Goal: Understand site structure: Understand site structure

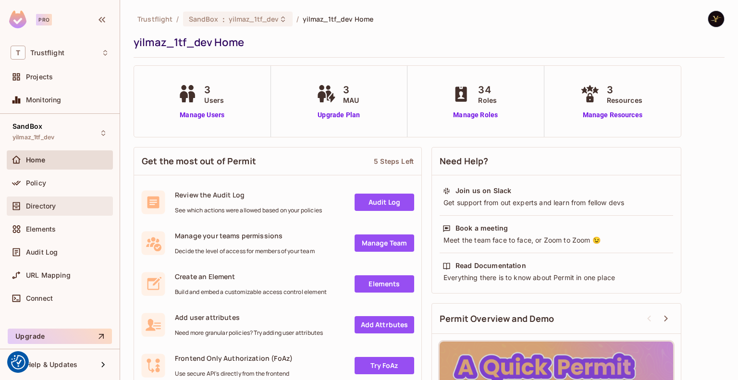
click at [47, 203] on span "Directory" at bounding box center [41, 206] width 30 height 8
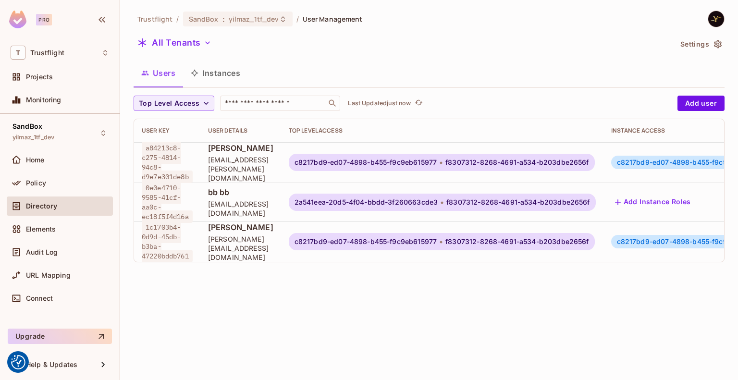
click at [218, 77] on button "Instances" at bounding box center [215, 73] width 65 height 24
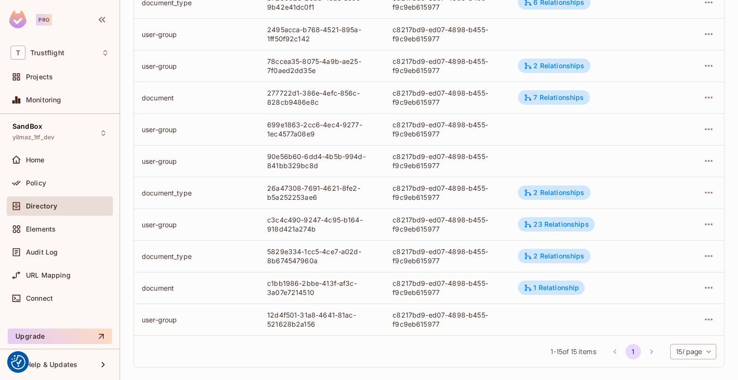
scroll to position [291, 0]
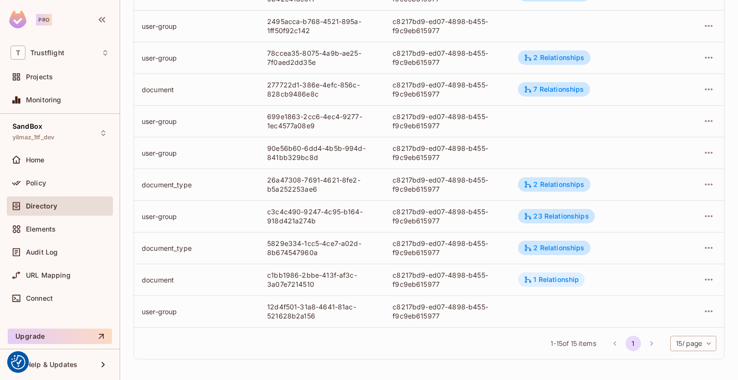
click at [547, 281] on div "1 Relationship" at bounding box center [551, 279] width 55 height 9
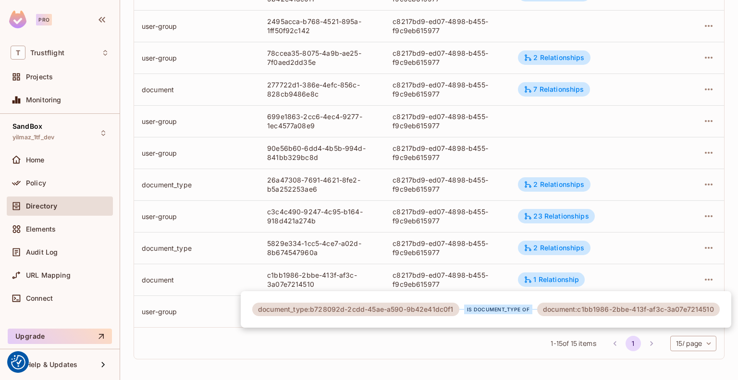
click at [734, 212] on div at bounding box center [369, 190] width 738 height 380
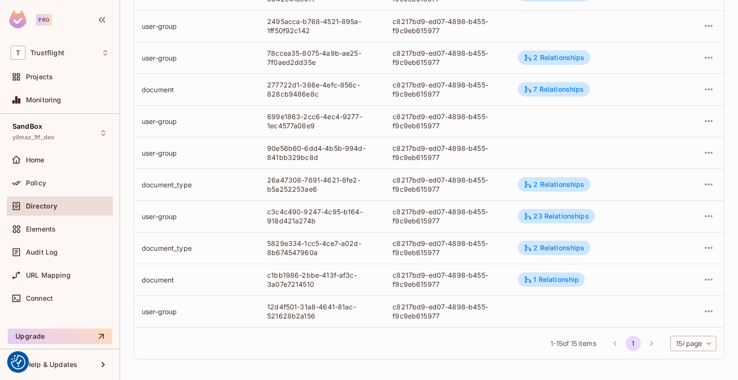
scroll to position [0, 0]
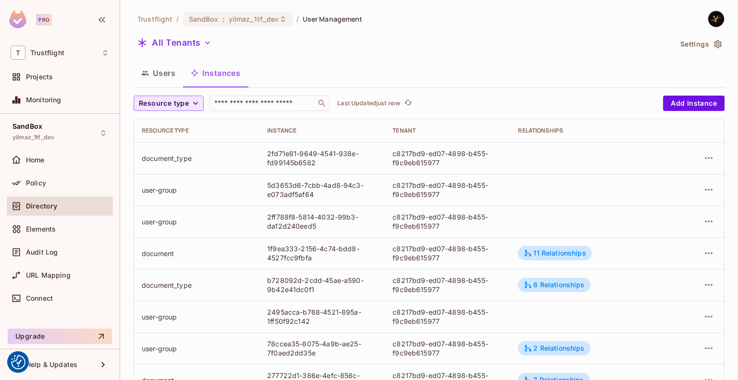
click at [181, 102] on span "Resource type" at bounding box center [164, 104] width 50 height 12
click at [170, 162] on span "document_type" at bounding box center [166, 166] width 50 height 9
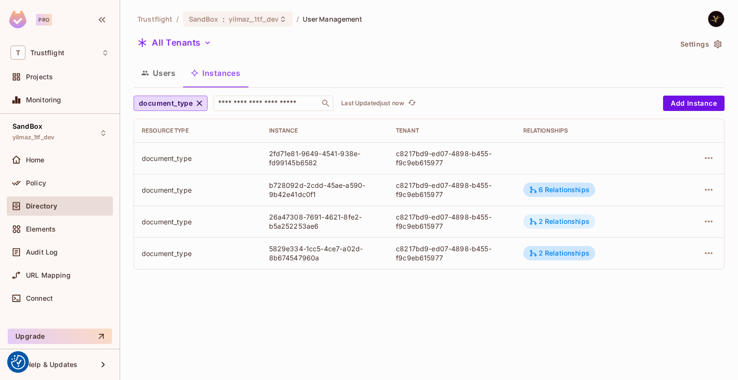
click at [553, 219] on div "2 Relationships" at bounding box center [559, 221] width 61 height 9
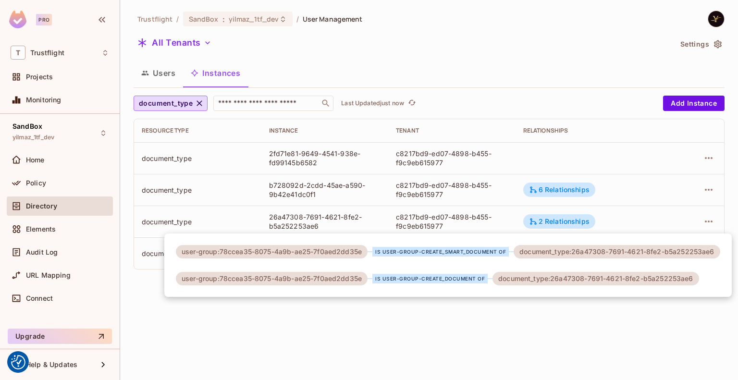
click at [346, 219] on div at bounding box center [369, 190] width 738 height 380
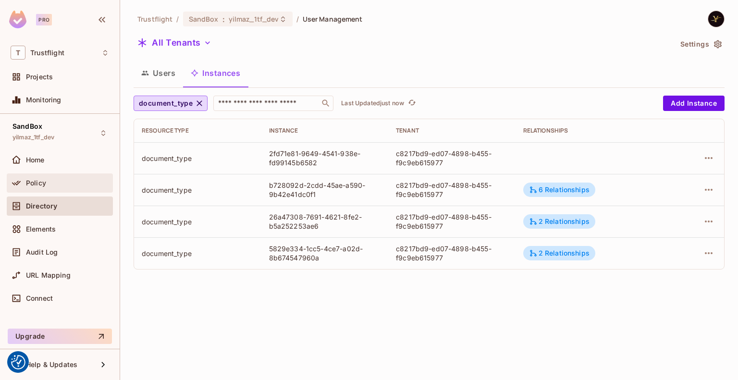
click at [46, 177] on div "Policy" at bounding box center [60, 183] width 98 height 12
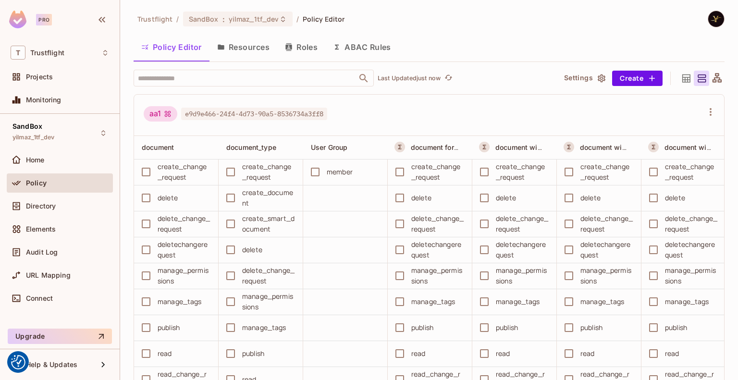
click at [245, 49] on button "Resources" at bounding box center [243, 47] width 68 height 24
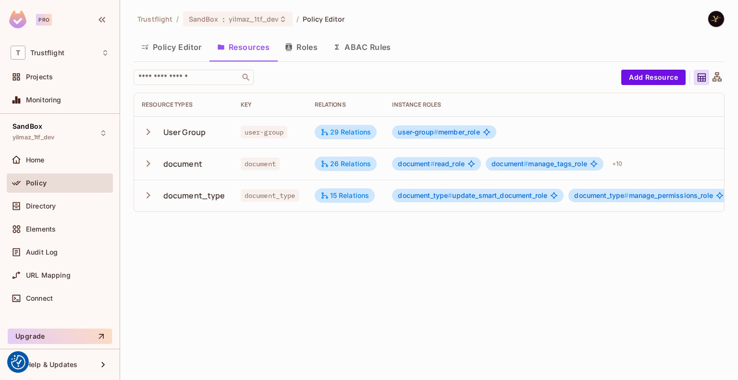
click at [305, 50] on button "Roles" at bounding box center [301, 47] width 48 height 24
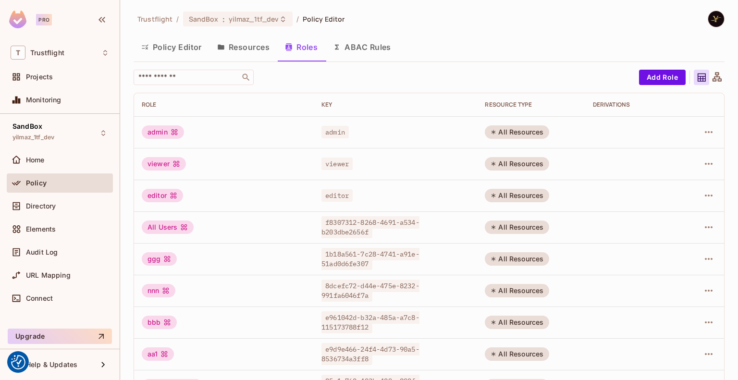
scroll to position [251, 0]
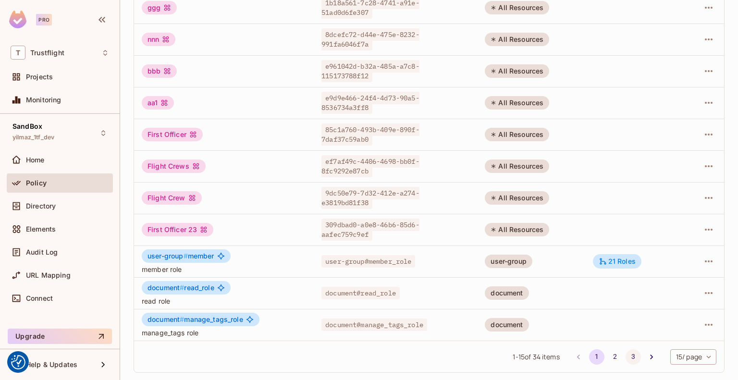
click at [628, 355] on button "3" at bounding box center [632, 356] width 15 height 15
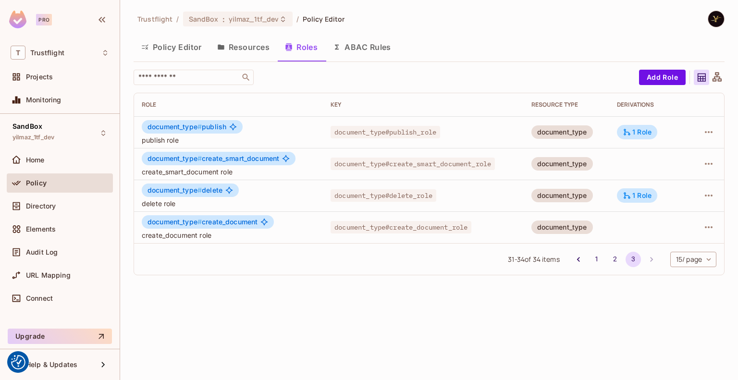
scroll to position [0, 0]
click at [268, 52] on button "Resources" at bounding box center [243, 47] width 68 height 24
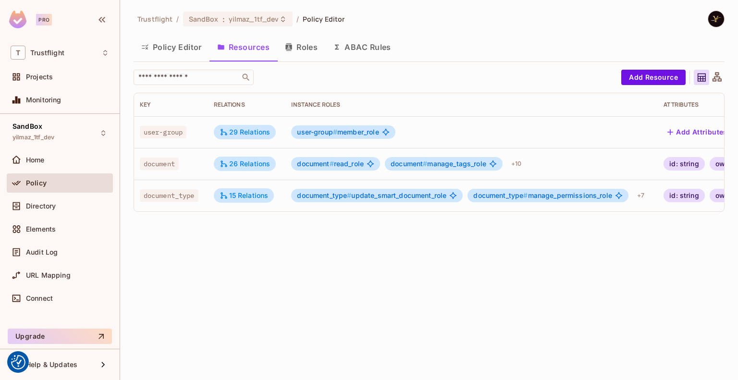
scroll to position [0, 114]
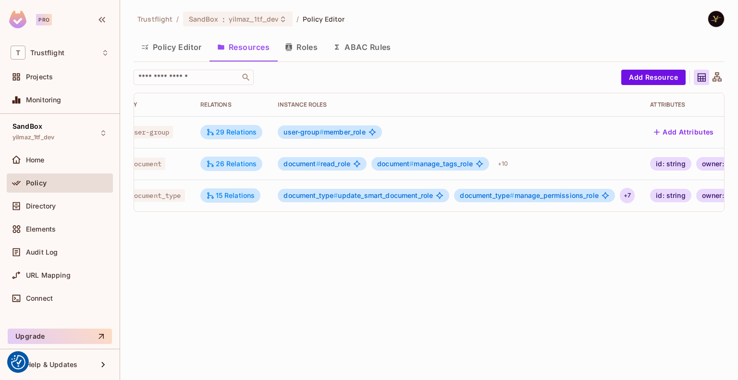
click at [630, 193] on div "+ 7" at bounding box center [627, 195] width 15 height 15
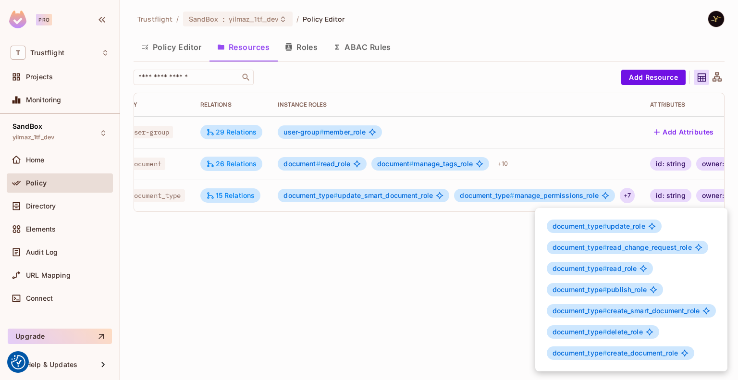
drag, startPoint x: 613, startPoint y: 12, endPoint x: 443, endPoint y: 228, distance: 274.7
click at [437, 227] on div at bounding box center [369, 190] width 738 height 380
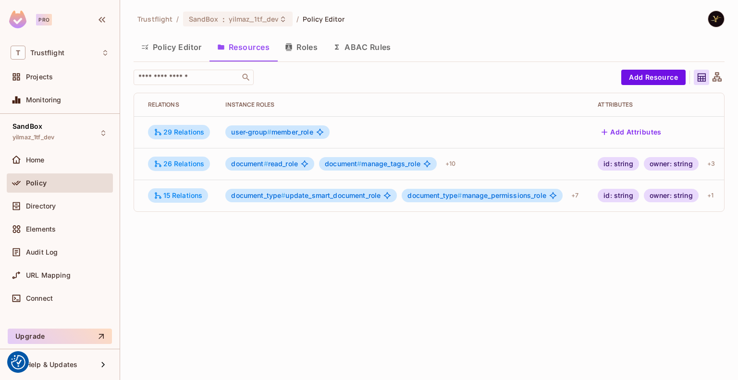
scroll to position [0, 224]
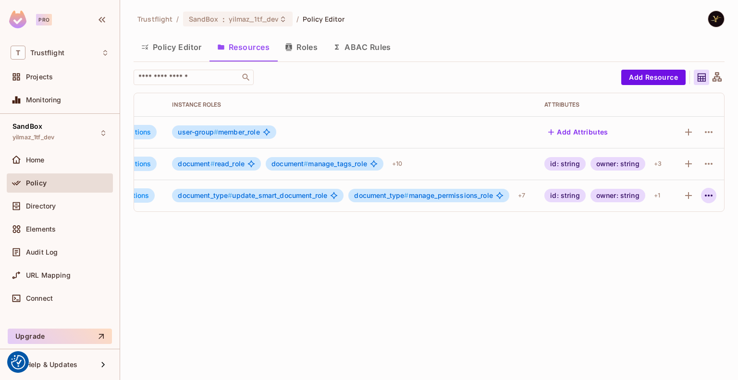
click at [713, 194] on icon "button" at bounding box center [709, 196] width 12 height 12
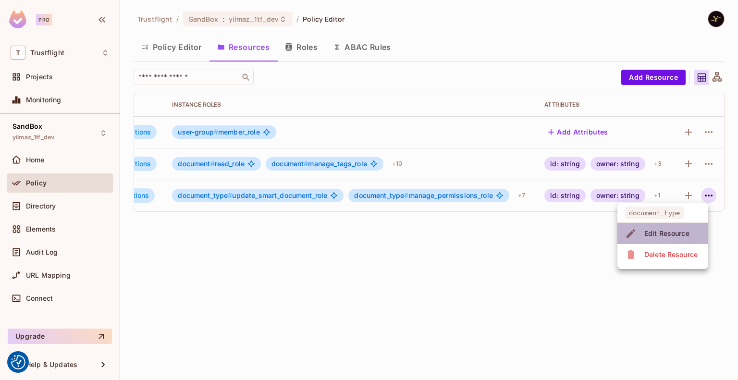
click at [668, 229] on div "Edit Resource" at bounding box center [666, 234] width 45 height 10
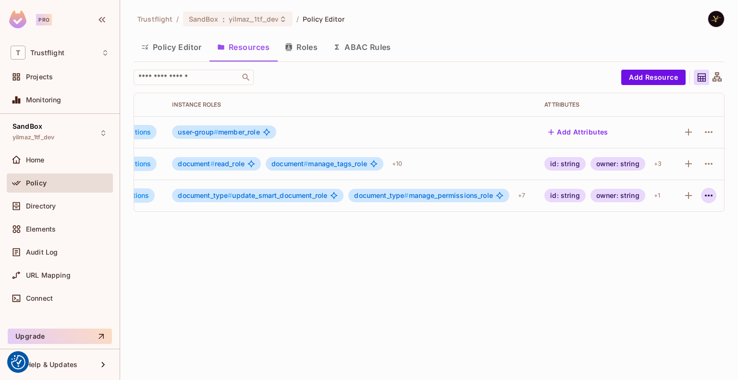
click at [706, 193] on icon "button" at bounding box center [709, 196] width 12 height 12
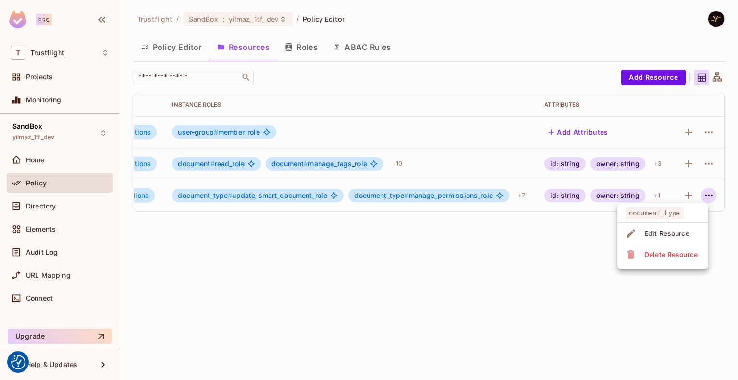
click at [671, 232] on div "Edit Resource" at bounding box center [666, 234] width 45 height 10
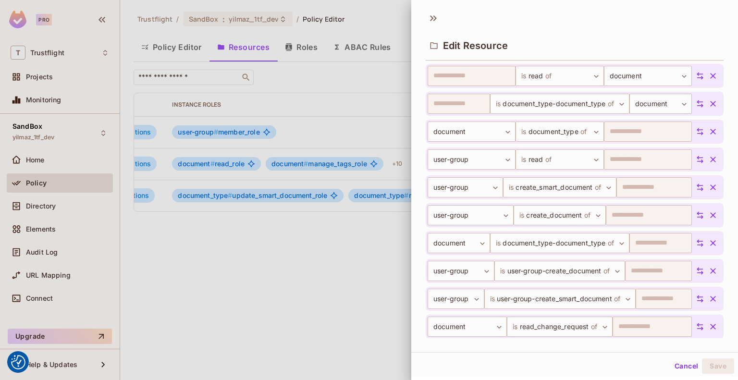
scroll to position [608, 0]
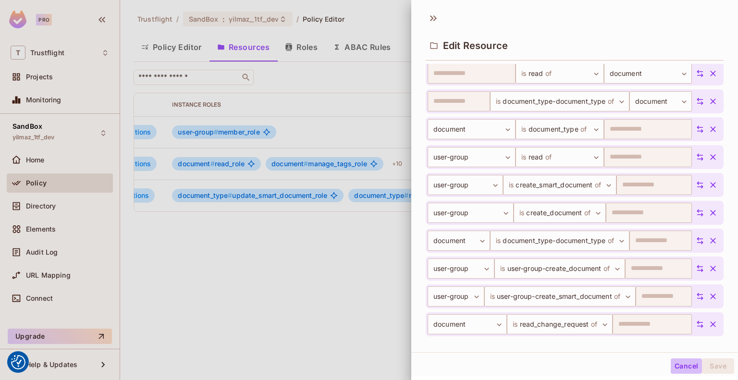
click at [674, 361] on button "Cancel" at bounding box center [686, 365] width 31 height 15
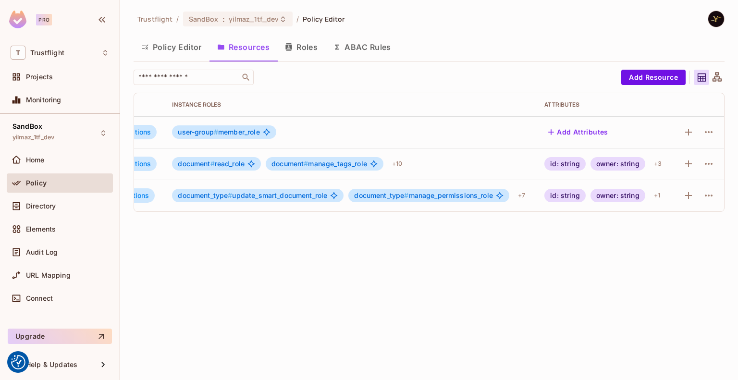
click at [379, 51] on button "ABAC Rules" at bounding box center [361, 47] width 73 height 24
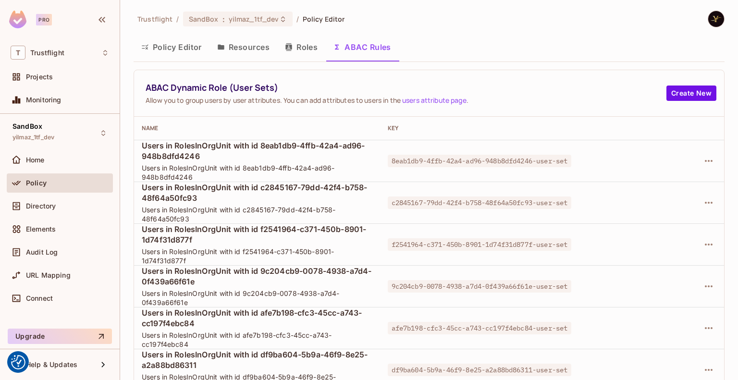
click at [307, 50] on button "Roles" at bounding box center [301, 47] width 48 height 24
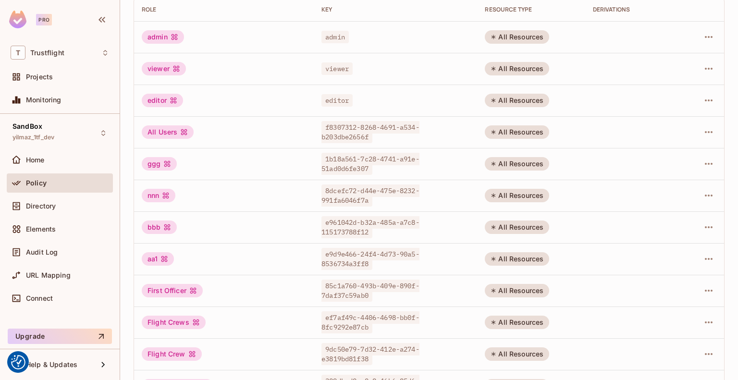
scroll to position [251, 0]
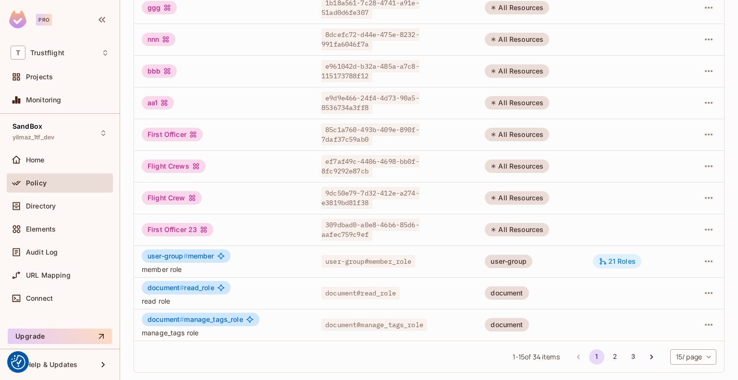
click at [604, 258] on div "21 Roles" at bounding box center [617, 261] width 37 height 9
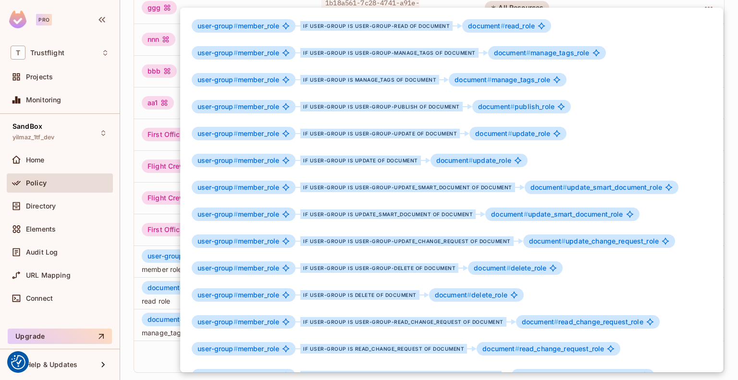
scroll to position [238, 0]
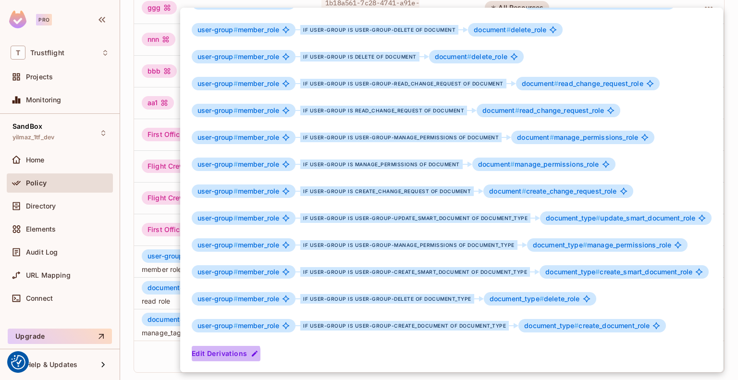
click at [213, 355] on button "Edit Derivations" at bounding box center [226, 353] width 69 height 15
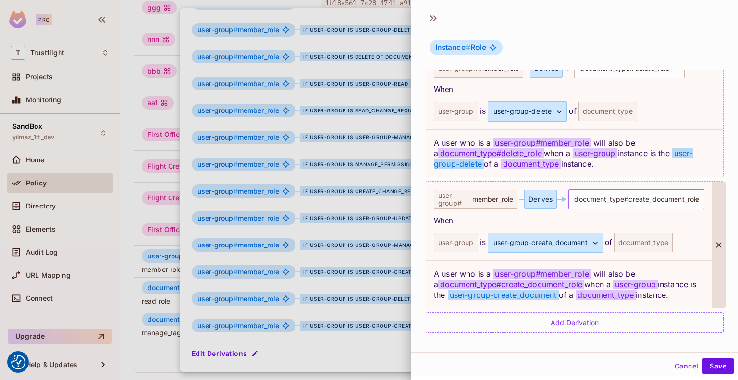
scroll to position [1, 0]
drag, startPoint x: 680, startPoint y: 288, endPoint x: 431, endPoint y: 261, distance: 249.8
click at [431, 261] on div "A user who is a user-group # member_role will also be a document_type#create_do…" at bounding box center [569, 283] width 286 height 48
click at [455, 289] on span "user-group-create_document" at bounding box center [503, 294] width 111 height 10
drag, startPoint x: 450, startPoint y: 285, endPoint x: 558, endPoint y: 284, distance: 108.1
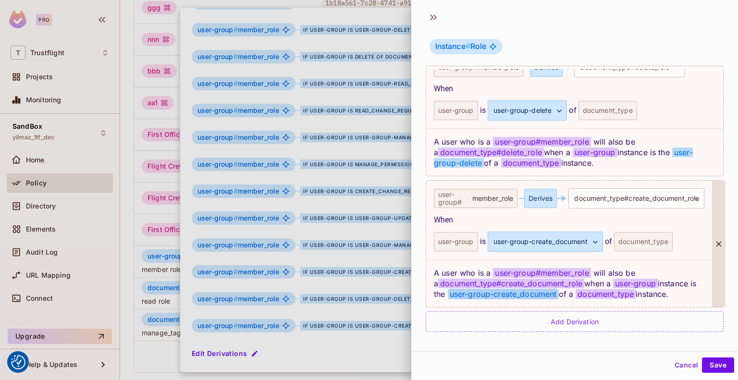
click at [558, 289] on span "user-group-create_document" at bounding box center [503, 294] width 111 height 10
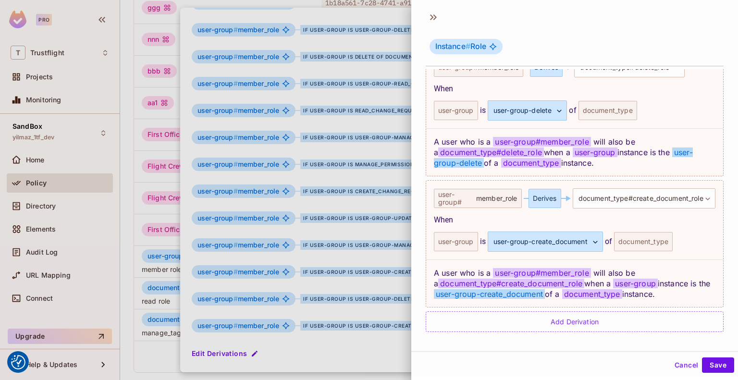
click at [165, 355] on div at bounding box center [369, 190] width 738 height 380
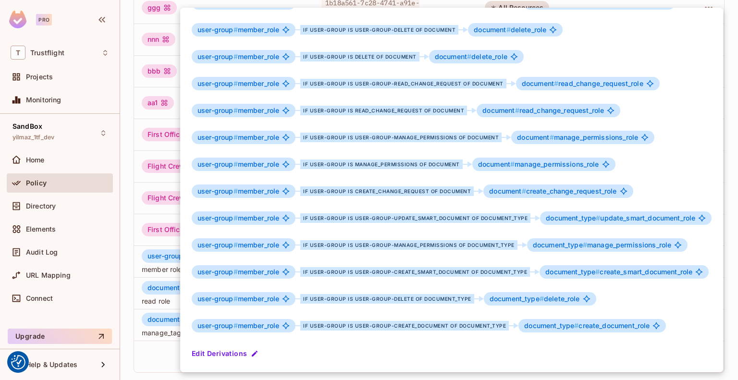
click at [79, 206] on div at bounding box center [369, 190] width 738 height 380
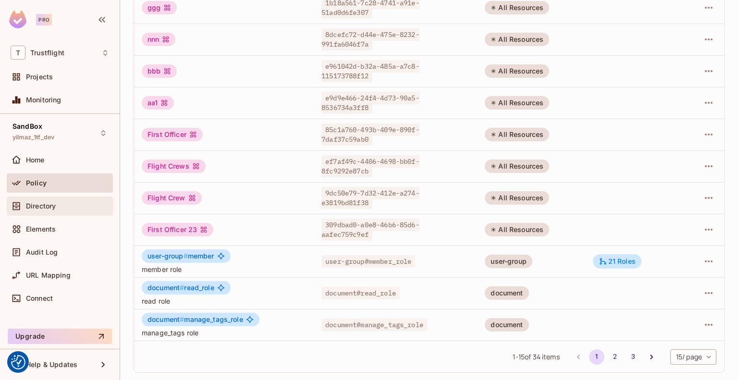
click at [71, 206] on div "Directory" at bounding box center [67, 206] width 83 height 8
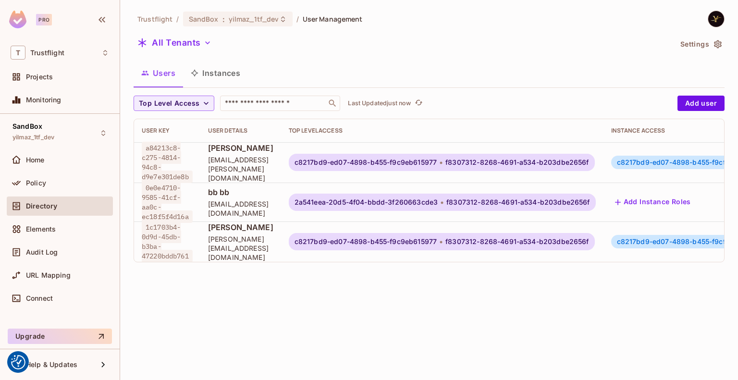
click at [234, 76] on button "Instances" at bounding box center [215, 73] width 65 height 24
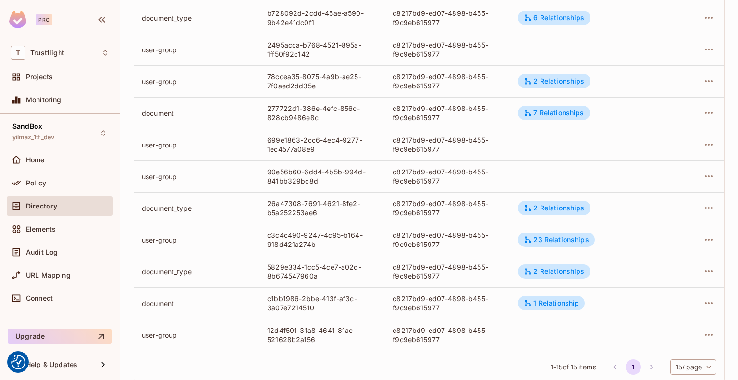
scroll to position [273, 0]
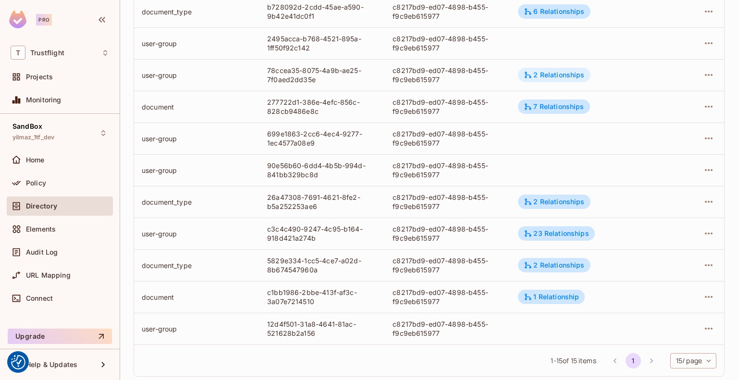
click at [539, 75] on div "2 Relationships" at bounding box center [554, 75] width 61 height 9
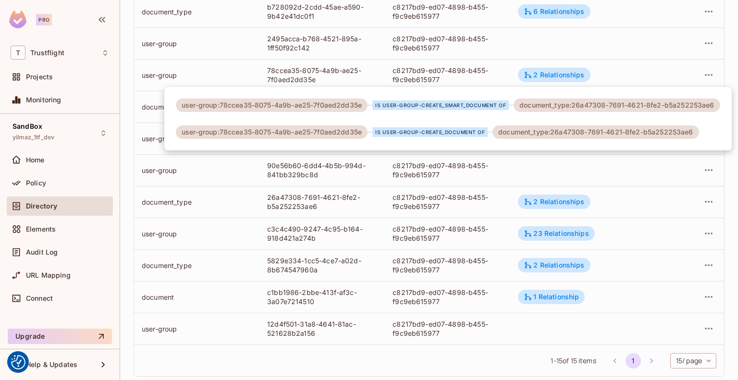
click at [56, 250] on div at bounding box center [369, 190] width 738 height 380
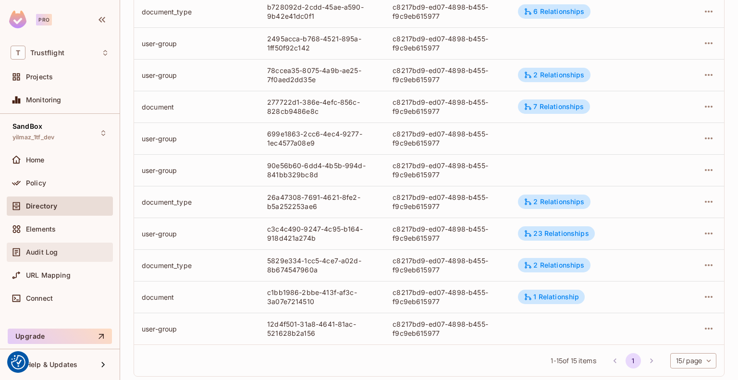
click at [46, 250] on span "Audit Log" at bounding box center [42, 252] width 32 height 8
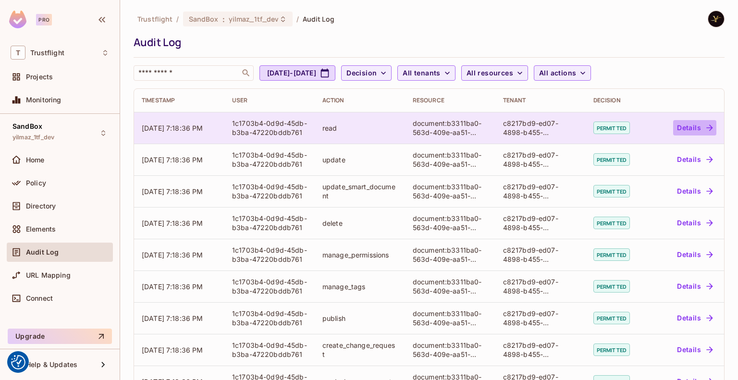
click at [683, 129] on button "Details" at bounding box center [694, 127] width 43 height 15
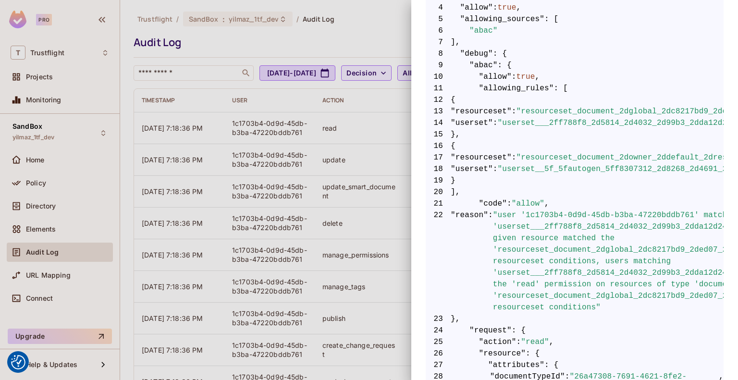
scroll to position [239, 0]
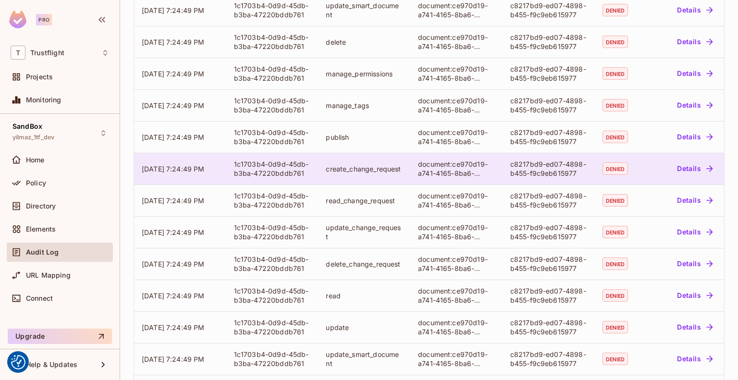
scroll to position [253, 0]
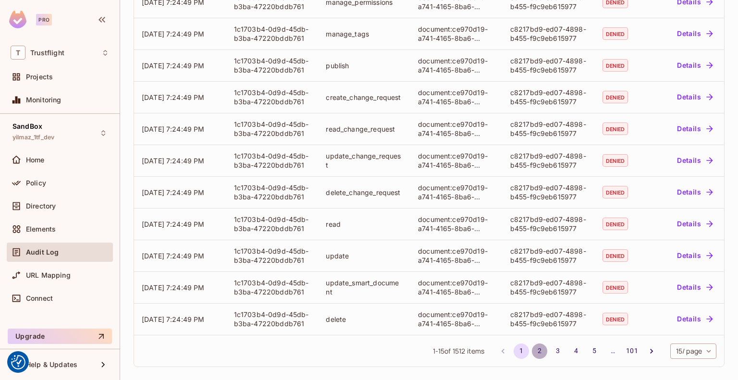
click at [532, 348] on button "2" at bounding box center [539, 350] width 15 height 15
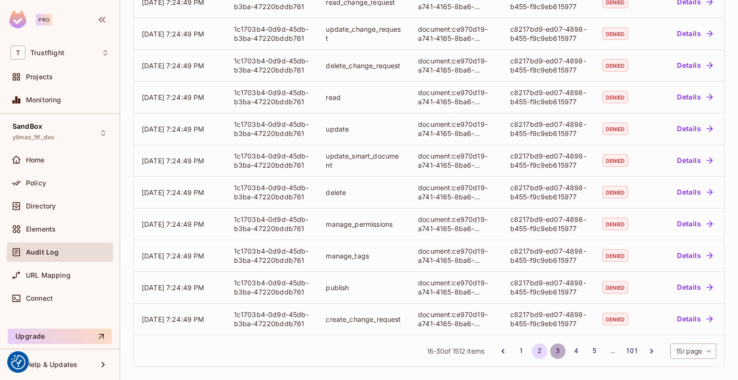
click at [550, 349] on button "3" at bounding box center [557, 350] width 15 height 15
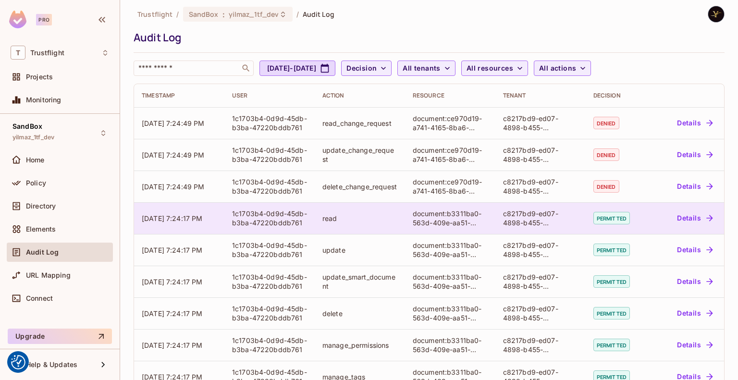
scroll to position [6, 0]
